Goal: Transaction & Acquisition: Purchase product/service

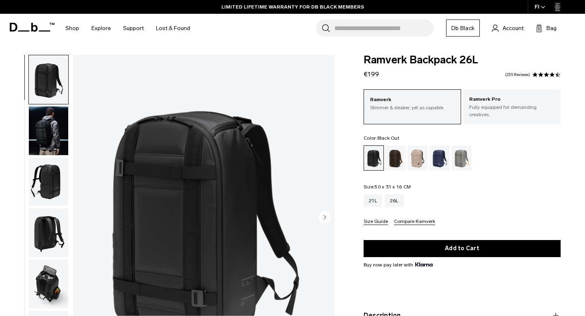
click at [43, 179] on img "button" at bounding box center [48, 182] width 39 height 49
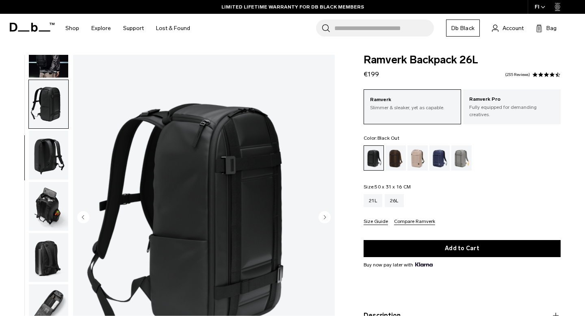
scroll to position [80, 0]
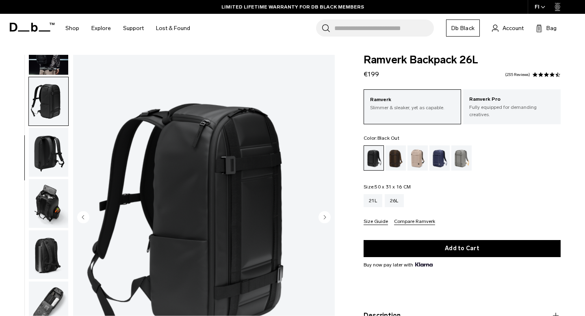
click at [47, 168] on img "button" at bounding box center [48, 152] width 39 height 49
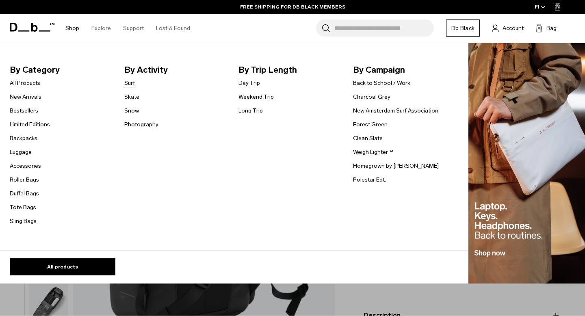
click at [129, 84] on link "Surf" at bounding box center [129, 83] width 11 height 9
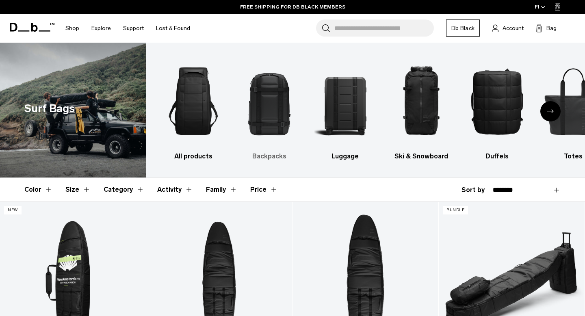
click at [273, 158] on h3 "Backpacks" at bounding box center [269, 157] width 62 height 10
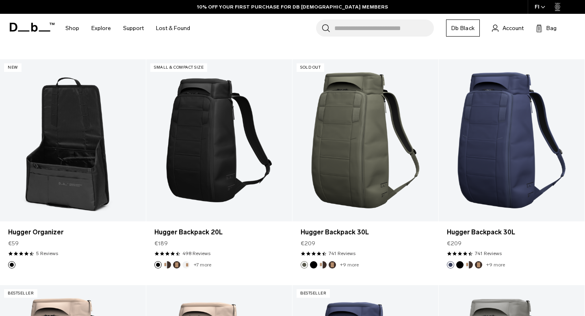
scroll to position [369, 0]
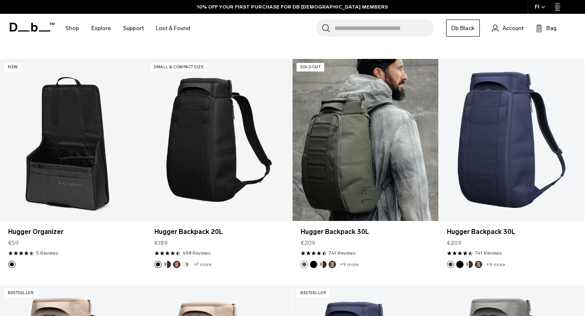
click at [344, 183] on link "Hugger Backpack 30L" at bounding box center [366, 140] width 146 height 162
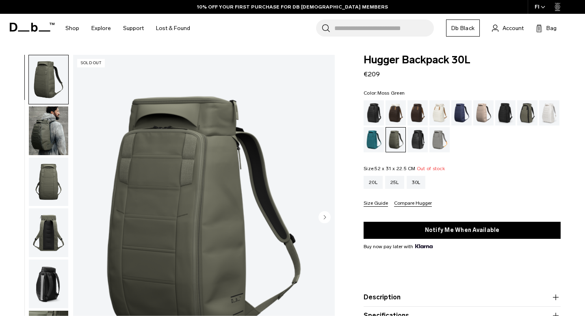
click at [42, 185] on img "button" at bounding box center [48, 182] width 39 height 49
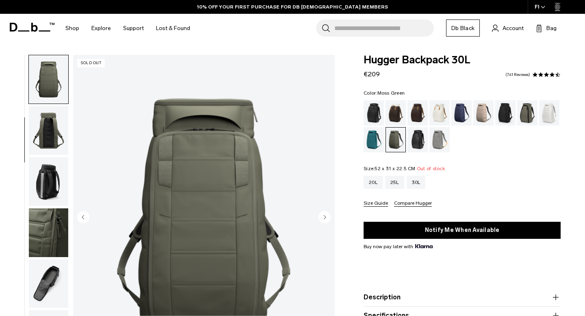
click at [45, 163] on img "button" at bounding box center [48, 181] width 39 height 49
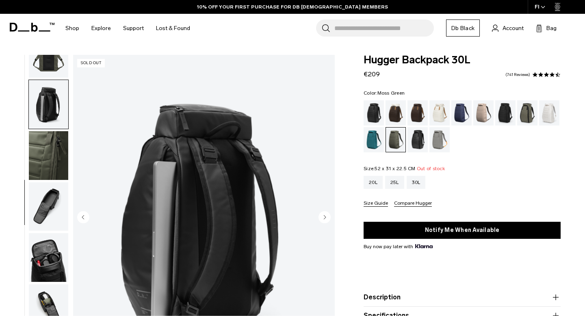
scroll to position [183, 0]
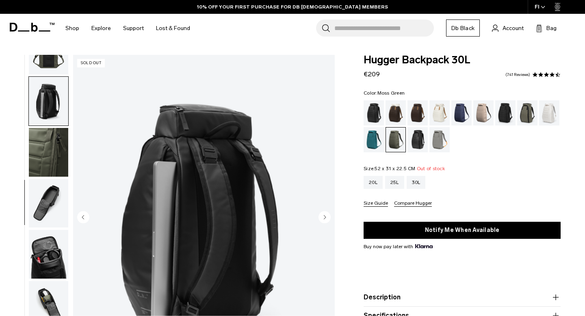
click at [35, 248] on img "button" at bounding box center [48, 254] width 39 height 49
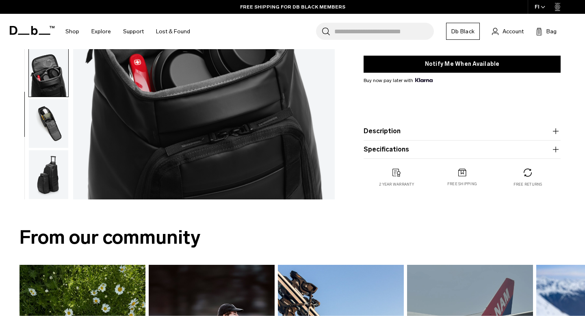
scroll to position [182, 0]
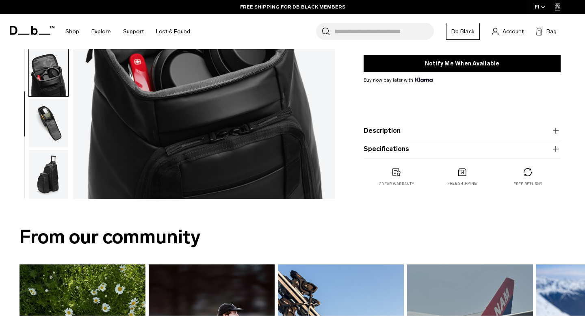
click at [388, 124] on product-accordion "Description Even the best-selling Hugger backpack isn’t immune to reimagination…" at bounding box center [462, 131] width 197 height 18
click at [386, 133] on button "Description" at bounding box center [462, 131] width 197 height 10
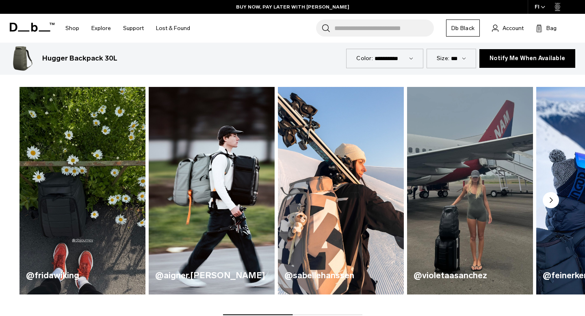
scroll to position [429, 0]
